Goal: Complete application form

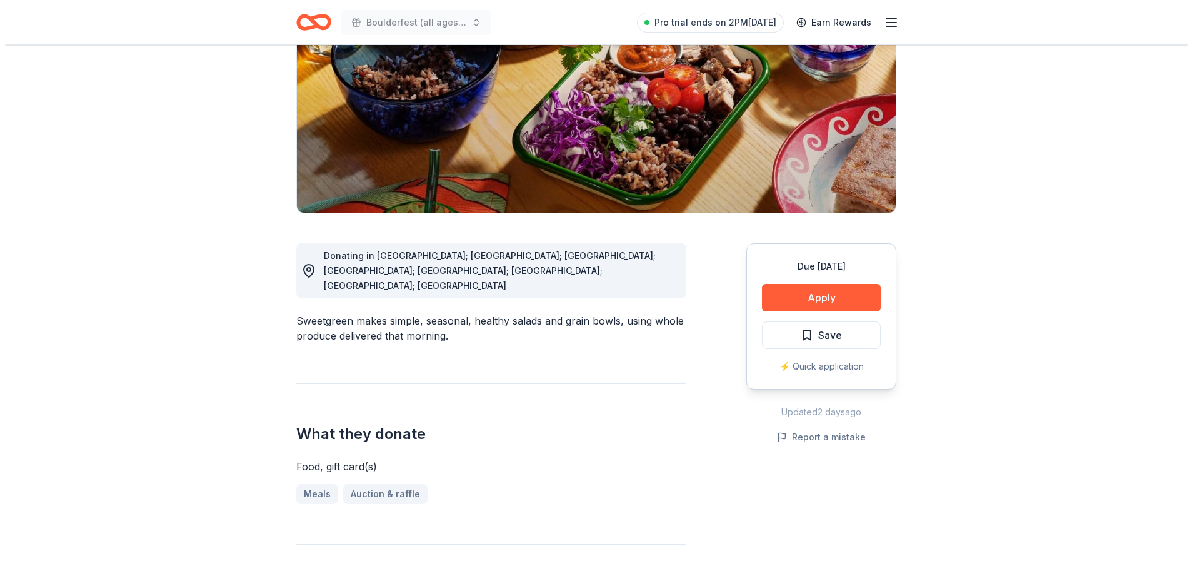
scroll to position [160, 0]
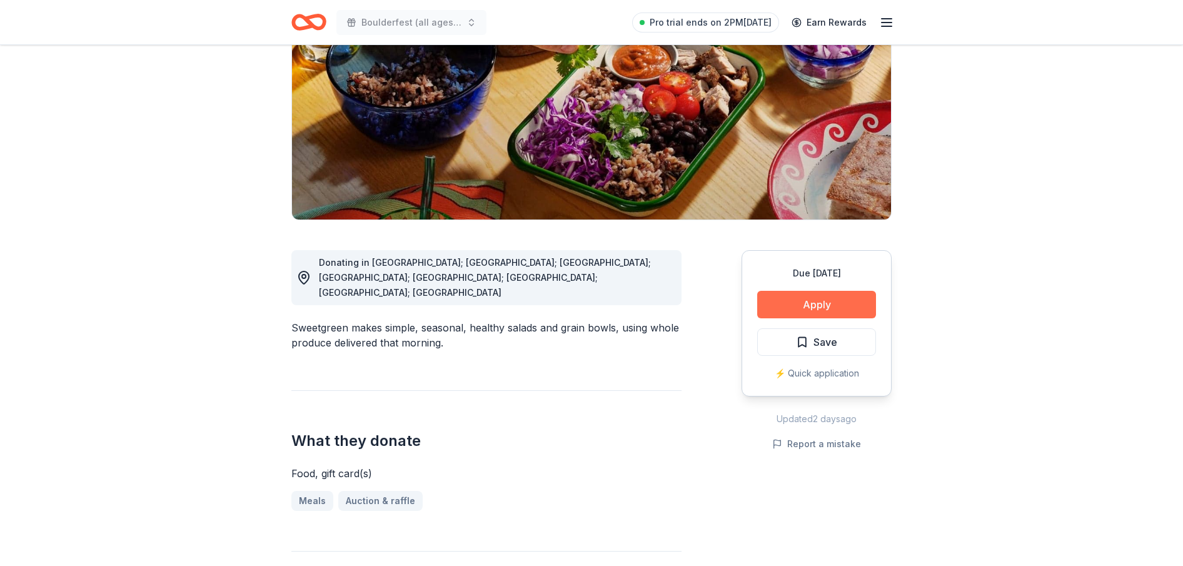
click at [785, 302] on button "Apply" at bounding box center [816, 305] width 119 height 28
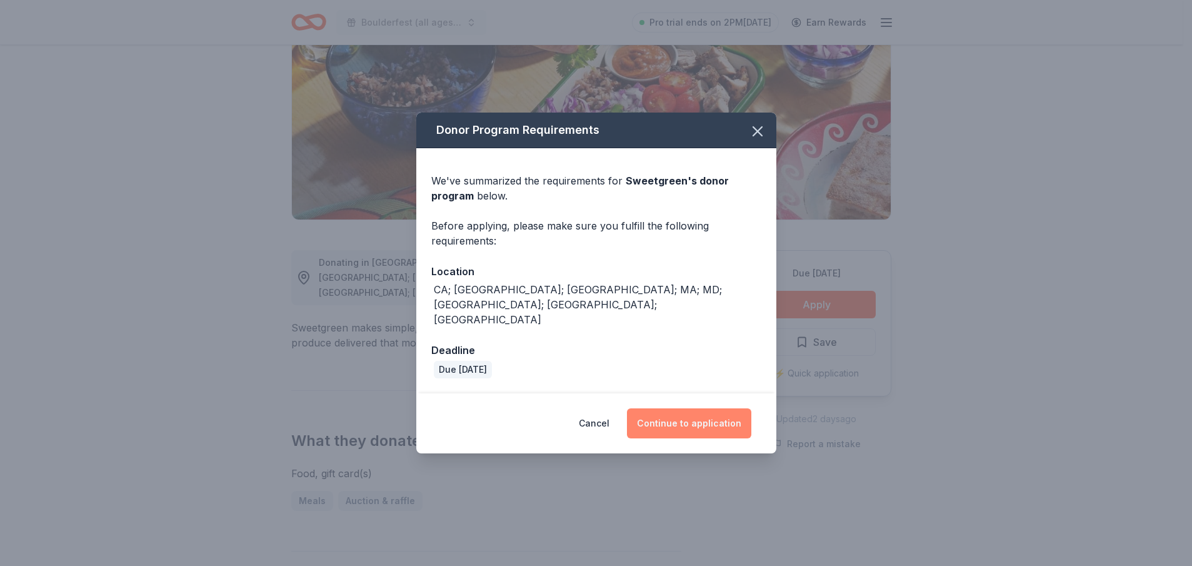
click at [689, 408] on button "Continue to application" at bounding box center [689, 423] width 124 height 30
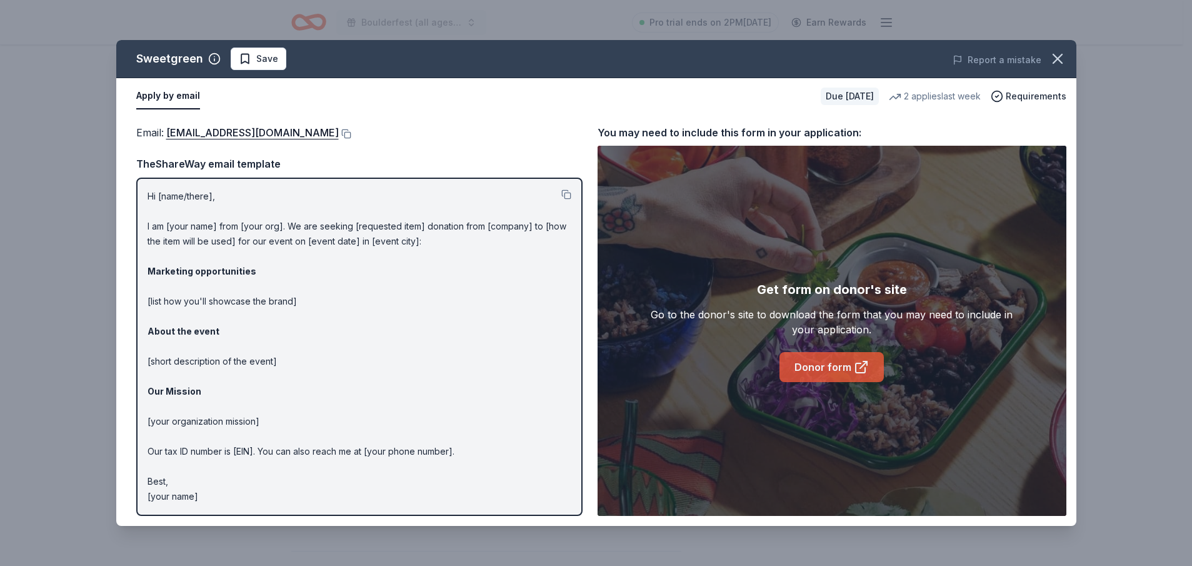
click at [816, 358] on link "Donor form" at bounding box center [832, 367] width 104 height 30
click at [339, 137] on button at bounding box center [345, 134] width 13 height 10
